Goal: Navigation & Orientation: Find specific page/section

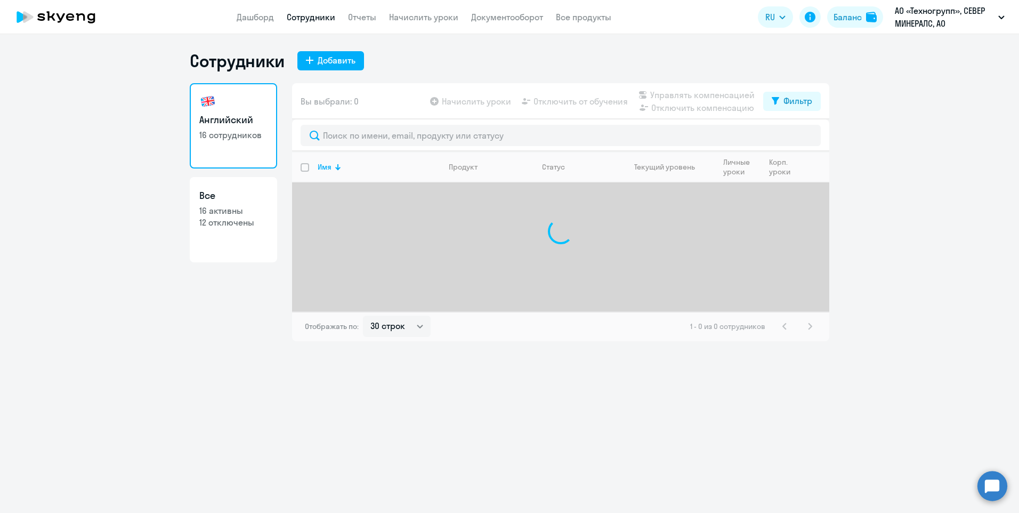
select select "30"
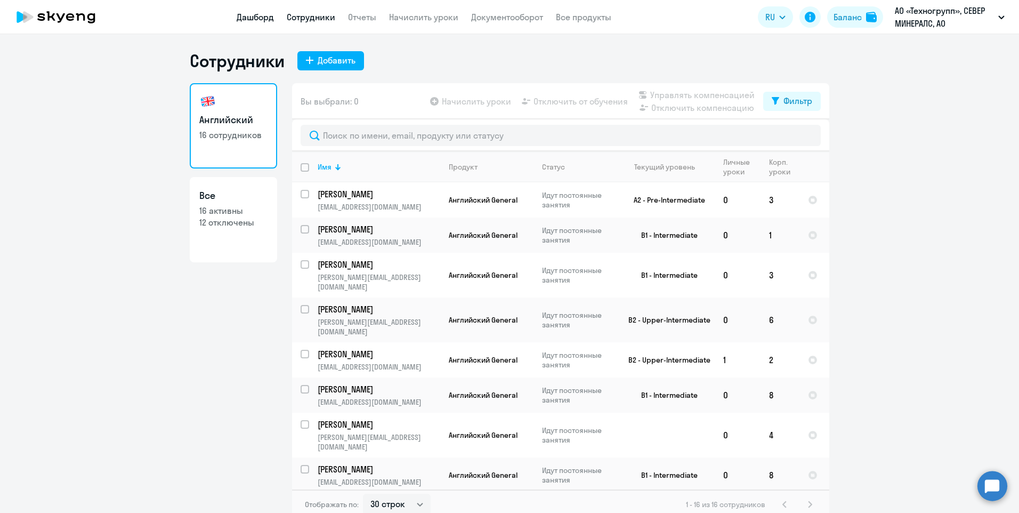
click at [263, 13] on link "Дашборд" at bounding box center [255, 17] width 37 height 11
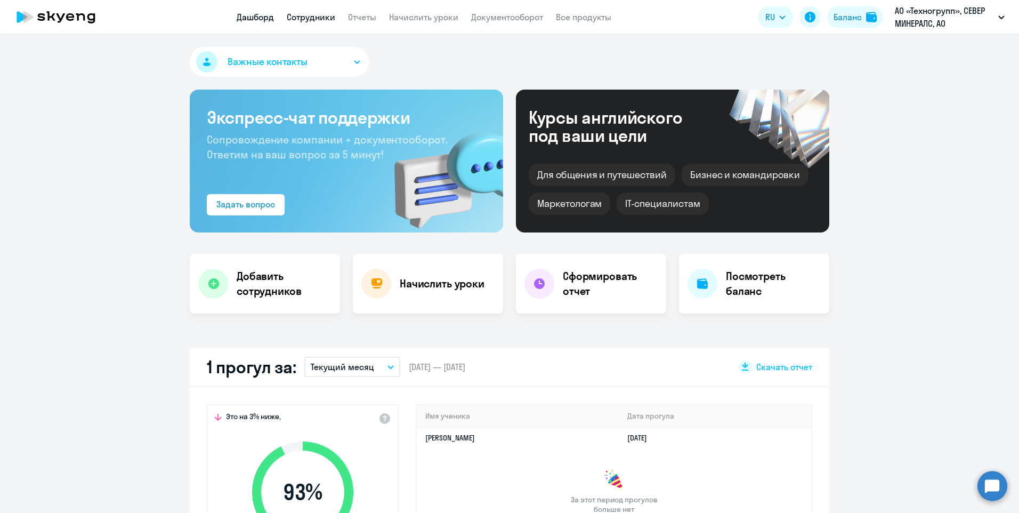
click at [310, 19] on link "Сотрудники" at bounding box center [311, 17] width 49 height 11
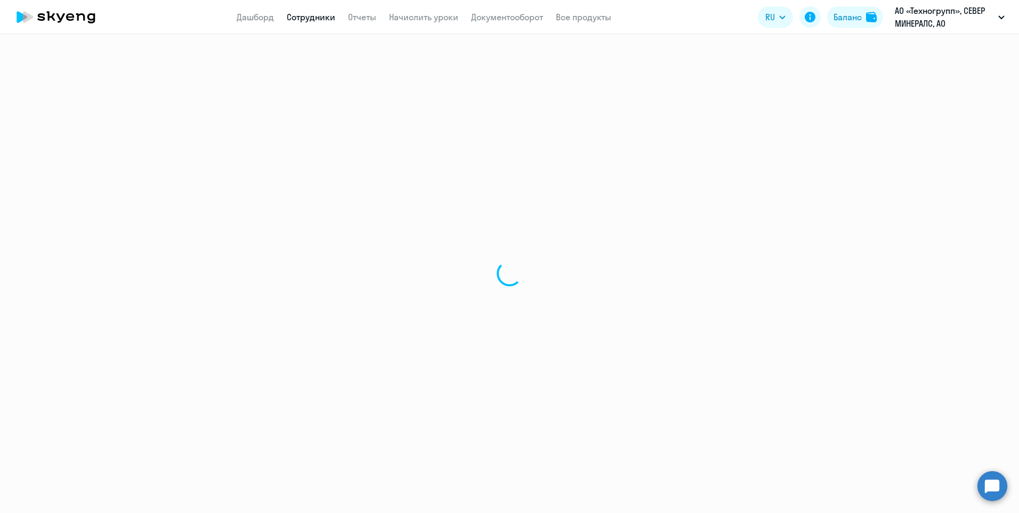
select select "30"
